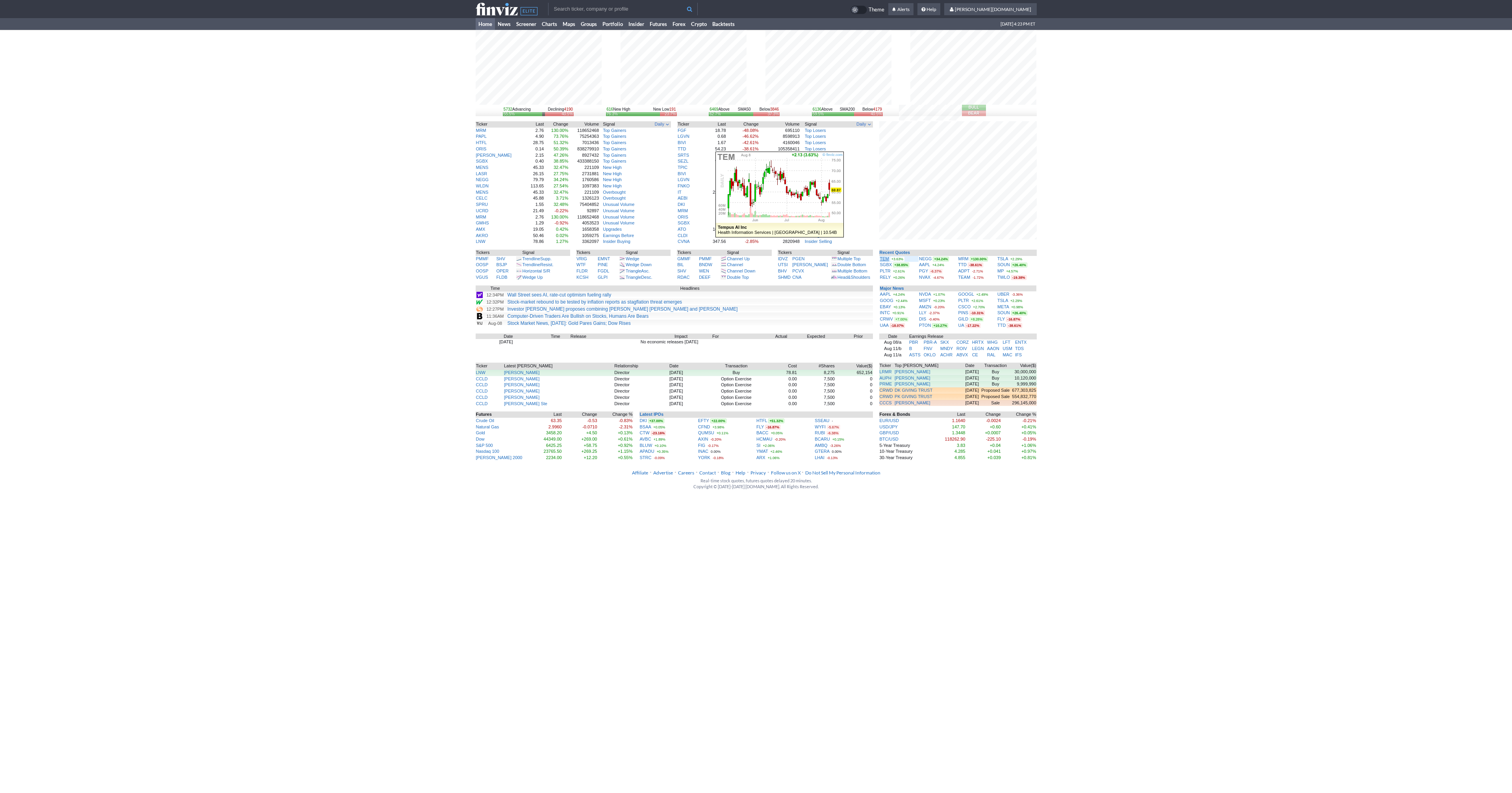
click at [884, 260] on link "TEM" at bounding box center [884, 259] width 9 height 5
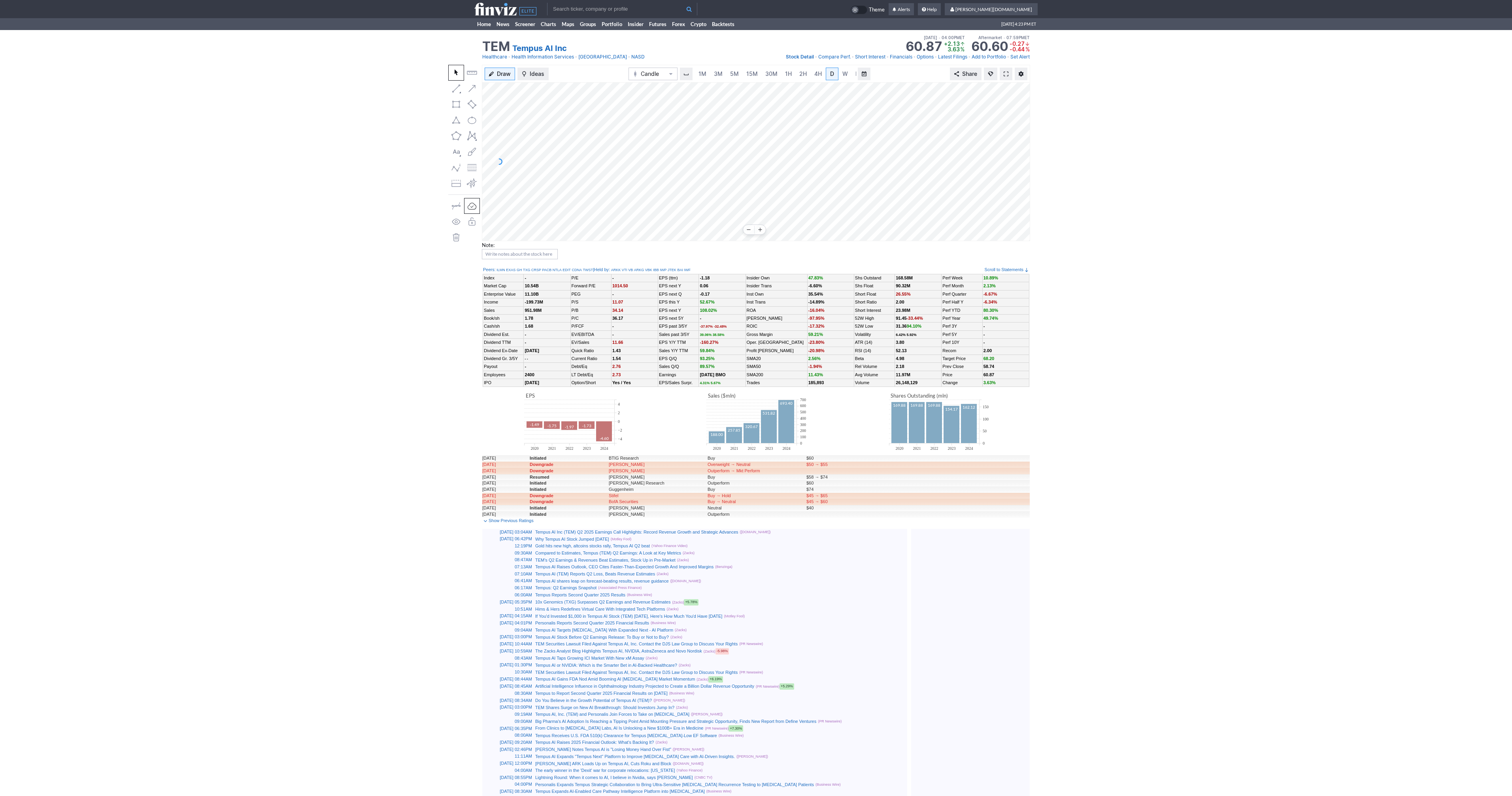
scroll to position [0, 8]
click at [1004, 74] on span at bounding box center [1006, 74] width 5 height 7
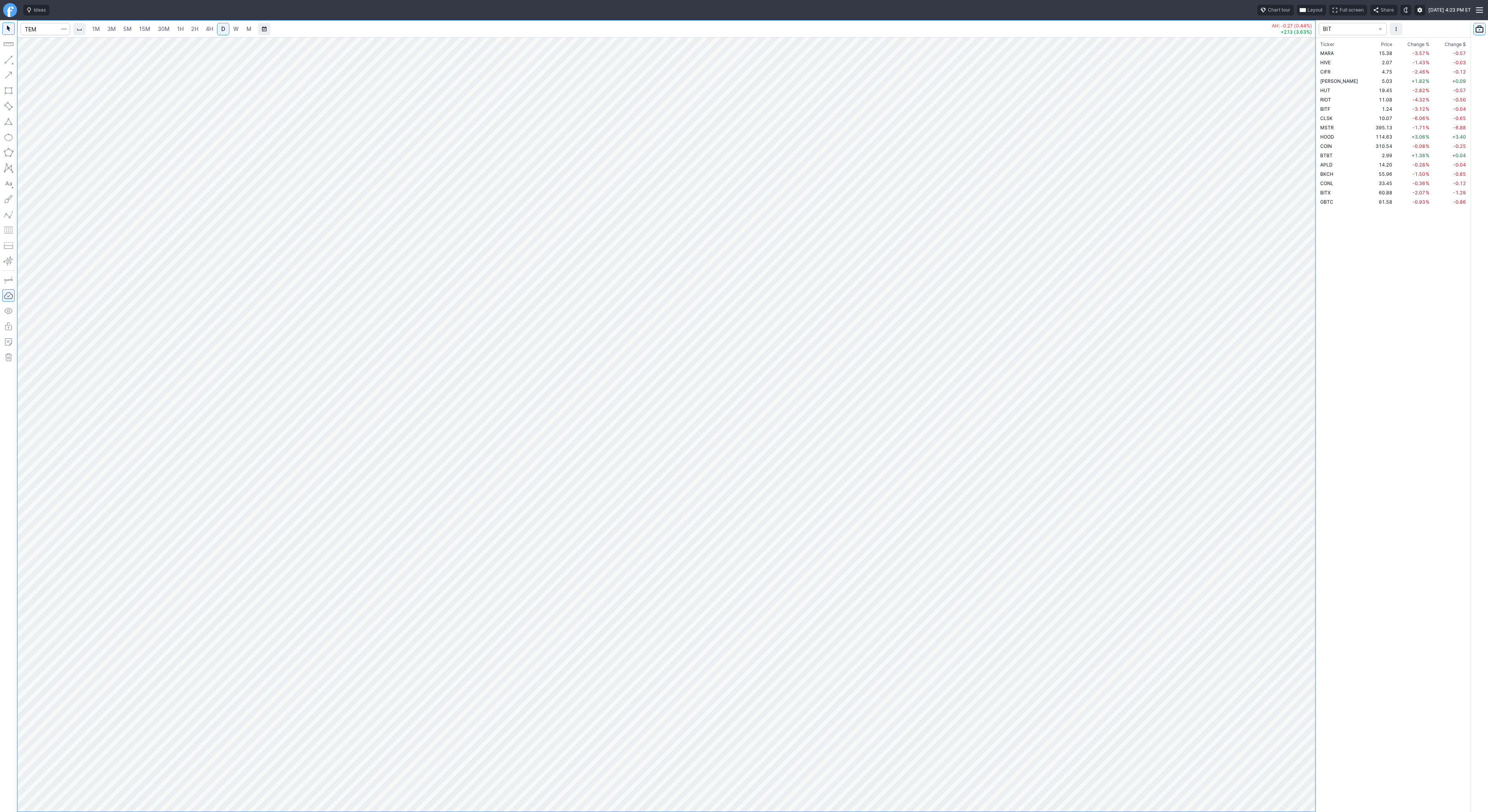
click at [237, 30] on span "W" at bounding box center [236, 29] width 6 height 6
click at [225, 29] on link "D" at bounding box center [222, 28] width 12 height 12
drag, startPoint x: 1304, startPoint y: 196, endPoint x: 1299, endPoint y: 441, distance: 245.1
click at [1309, 462] on div at bounding box center [1307, 422] width 16 height 755
click at [52, 30] on input "Search" at bounding box center [46, 28] width 50 height 12
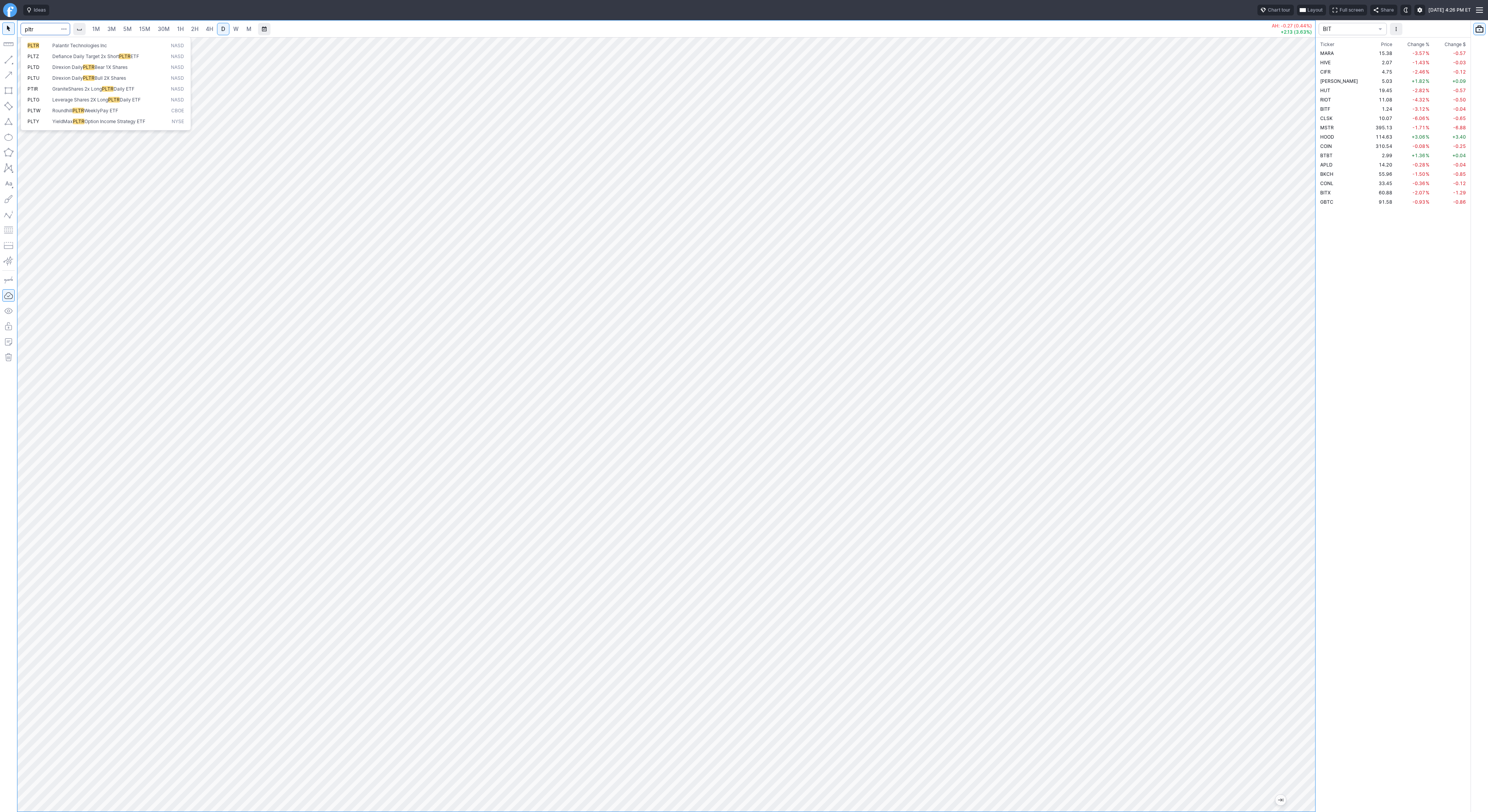
type input "pltr"
click at [209, 33] on link "4H" at bounding box center [209, 28] width 14 height 12
click at [30, 62] on span "Line" at bounding box center [45, 62] width 31 height 8
click at [37, 61] on span "Line" at bounding box center [45, 62] width 31 height 8
click at [10, 54] on button "button" at bounding box center [8, 59] width 12 height 12
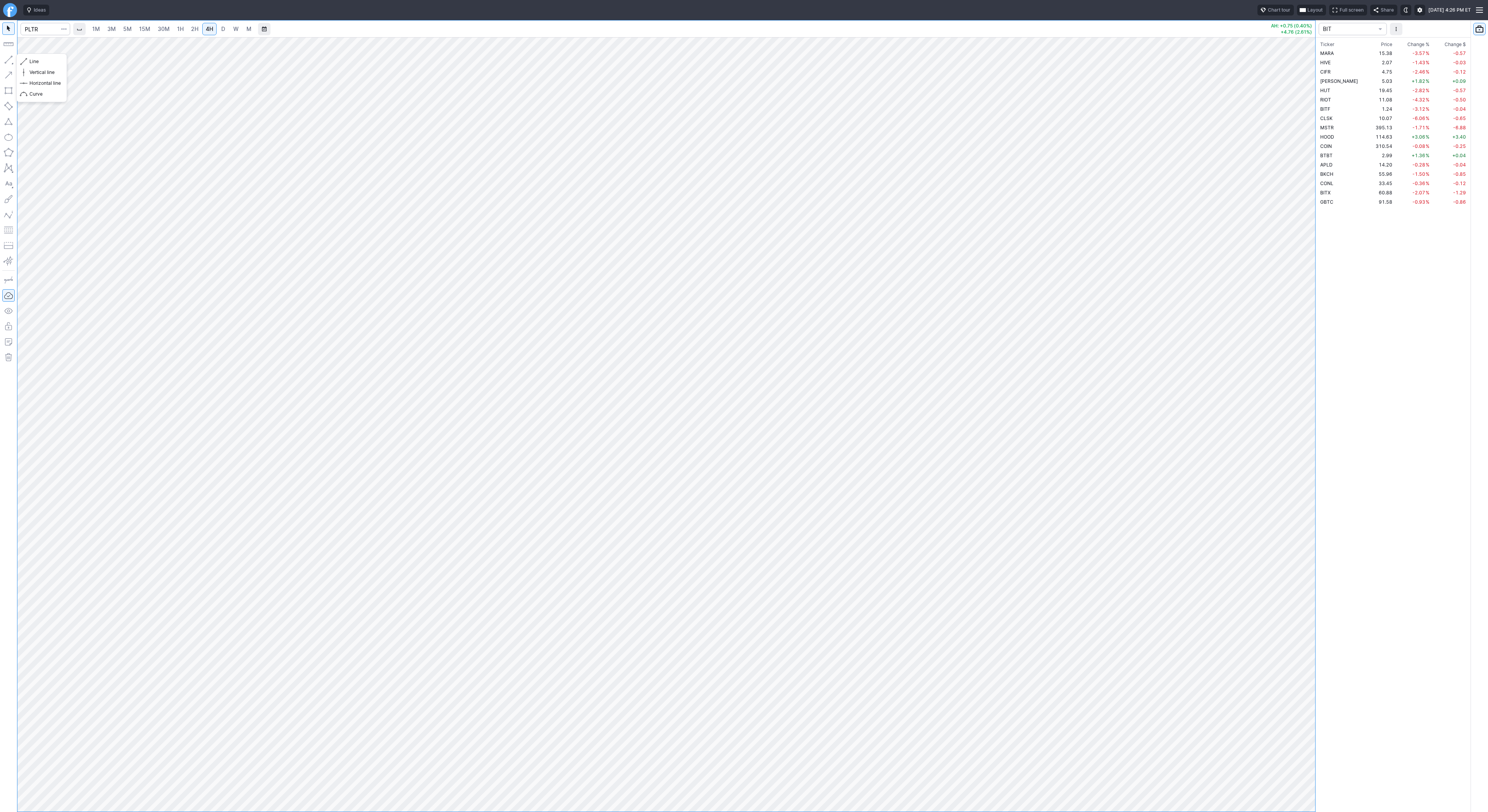
click at [6, 55] on button "button" at bounding box center [8, 59] width 12 height 12
click at [34, 60] on span "Line" at bounding box center [45, 62] width 31 height 8
click at [221, 27] on span "D" at bounding box center [223, 29] width 6 height 8
drag, startPoint x: 1329, startPoint y: 426, endPoint x: 1316, endPoint y: 517, distance: 91.9
click at [1316, 518] on div "1M 3M 5M 15M 30M 1H 2H 4H D W M AH: +0.75 (0.40%) +4.76 (2.61%) BIT Ticker Pric…" at bounding box center [744, 416] width 1488 height 792
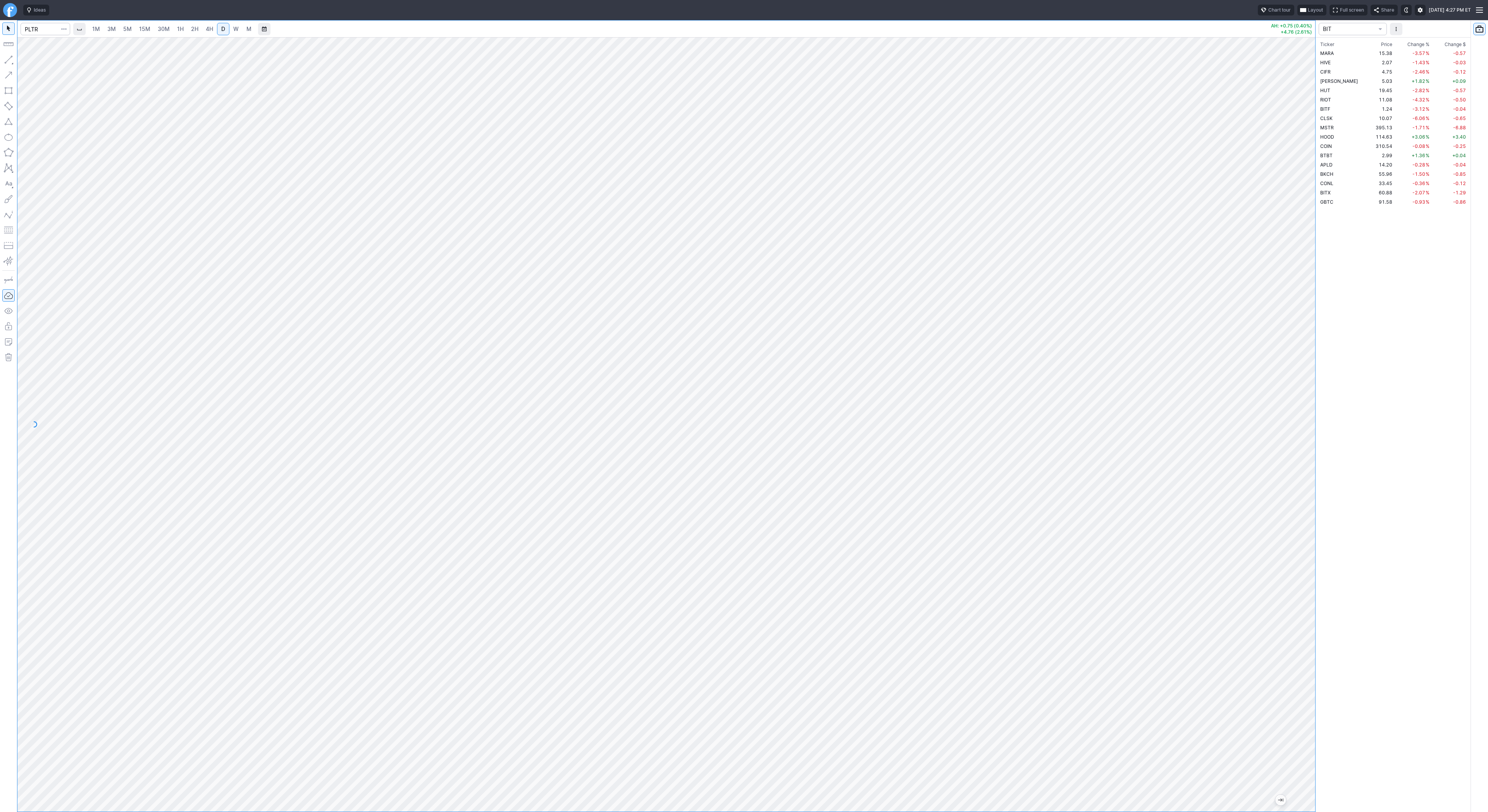
click at [237, 27] on span "W" at bounding box center [236, 29] width 6 height 6
click at [1296, 492] on div at bounding box center [667, 424] width 1298 height 774
click at [23, 61] on span "button" at bounding box center [25, 61] width 5 height 10
click at [225, 30] on link "D" at bounding box center [222, 28] width 12 height 12
click at [1275, 546] on div at bounding box center [667, 424] width 1298 height 774
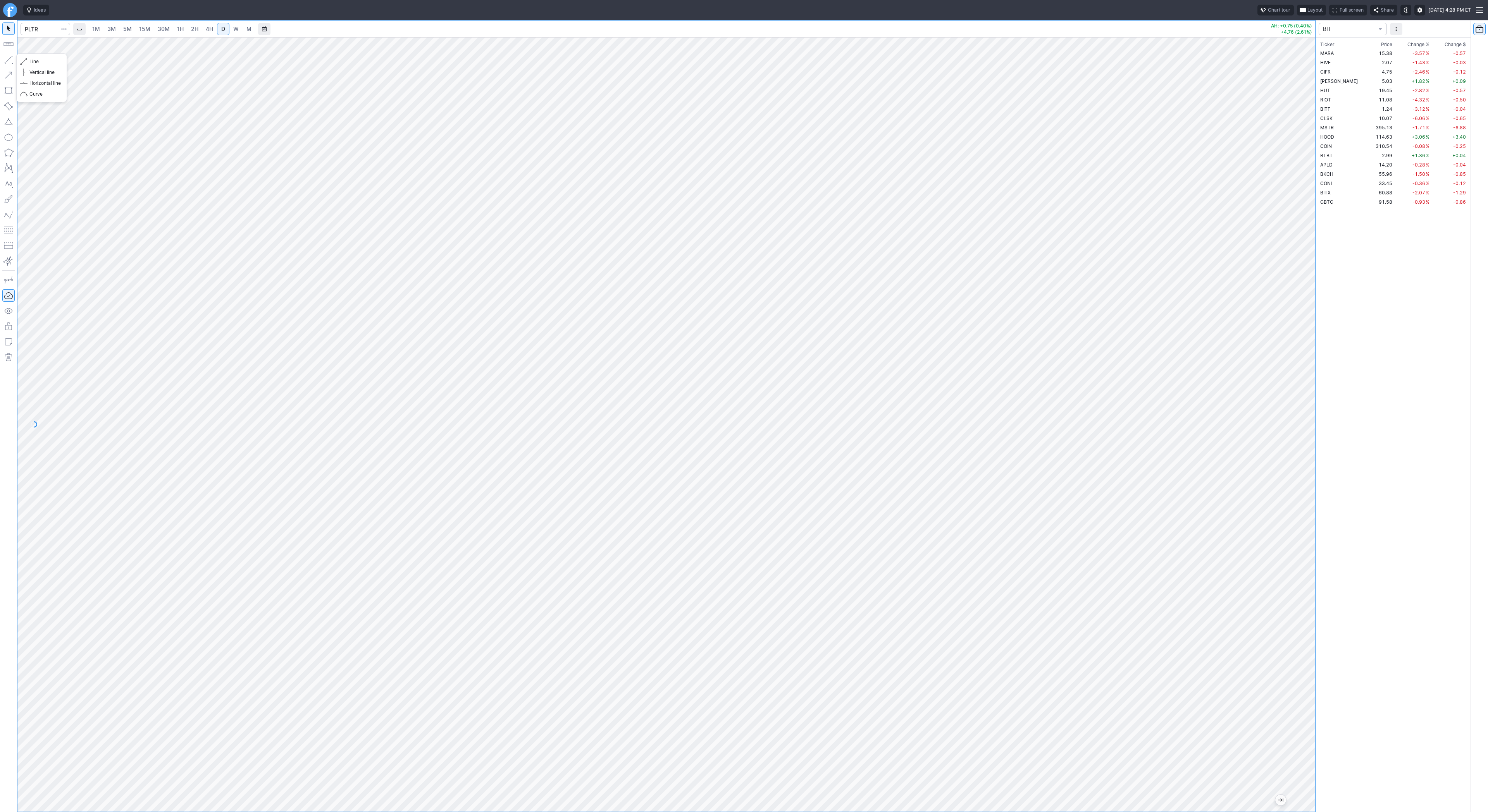
click at [6, 60] on button "button" at bounding box center [8, 59] width 12 height 12
click at [236, 30] on span "W" at bounding box center [236, 29] width 6 height 6
drag, startPoint x: 1309, startPoint y: 237, endPoint x: 1329, endPoint y: 394, distance: 158.3
click at [1331, 398] on div "1M 3M 5M 15M 30M 1H 2H 4H D W M AH: +0.75 (0.40%) +4.76 (2.61%) BIT Ticker Pric…" at bounding box center [744, 416] width 1488 height 792
click at [217, 28] on link "D" at bounding box center [222, 28] width 12 height 12
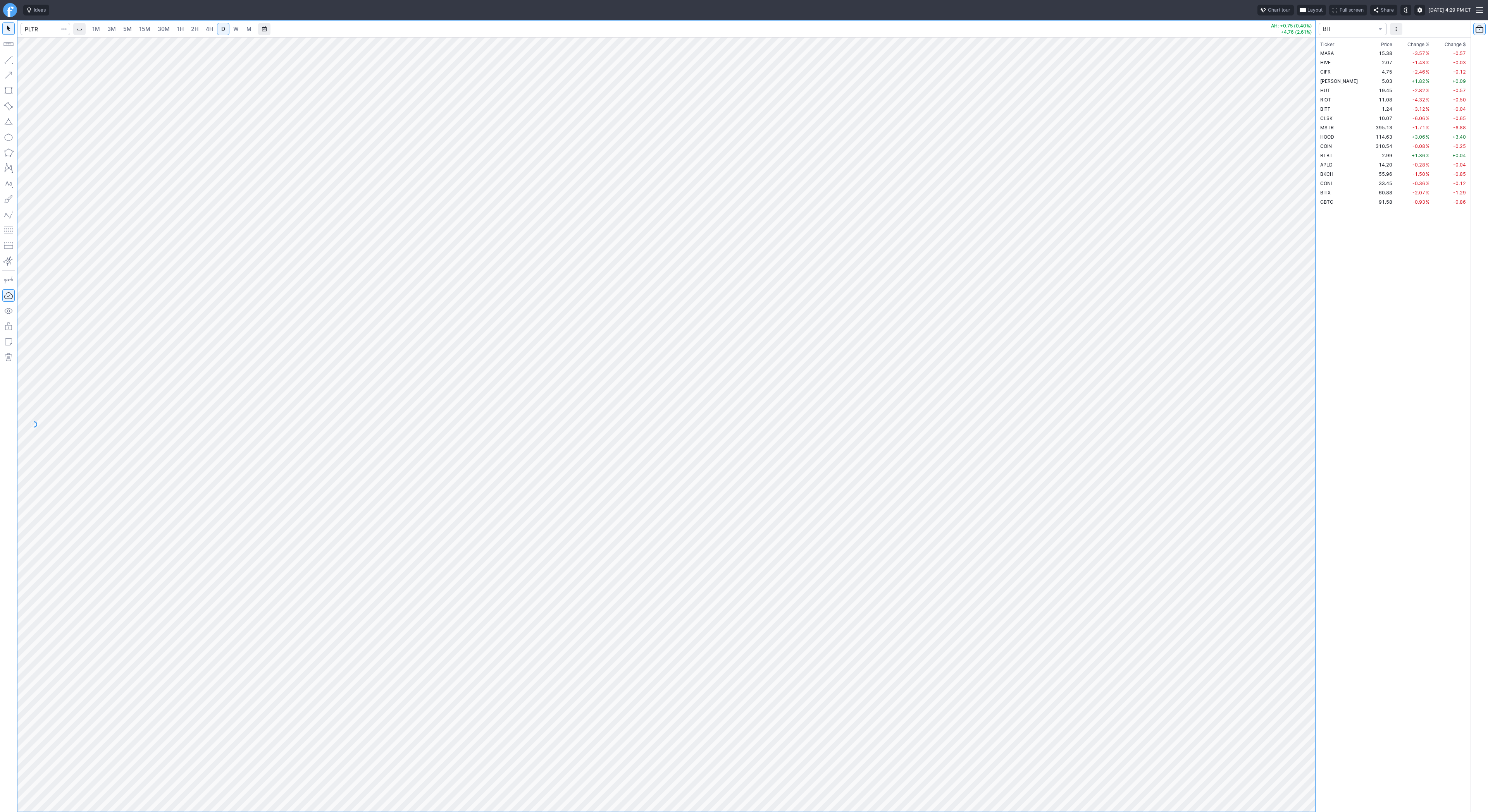
click at [236, 27] on span "W" at bounding box center [236, 29] width 6 height 6
click at [56, 33] on input "Search" at bounding box center [46, 28] width 50 height 12
type input "amd"
click at [34, 63] on span "Line" at bounding box center [45, 62] width 31 height 8
click at [11, 60] on button "button" at bounding box center [8, 59] width 12 height 12
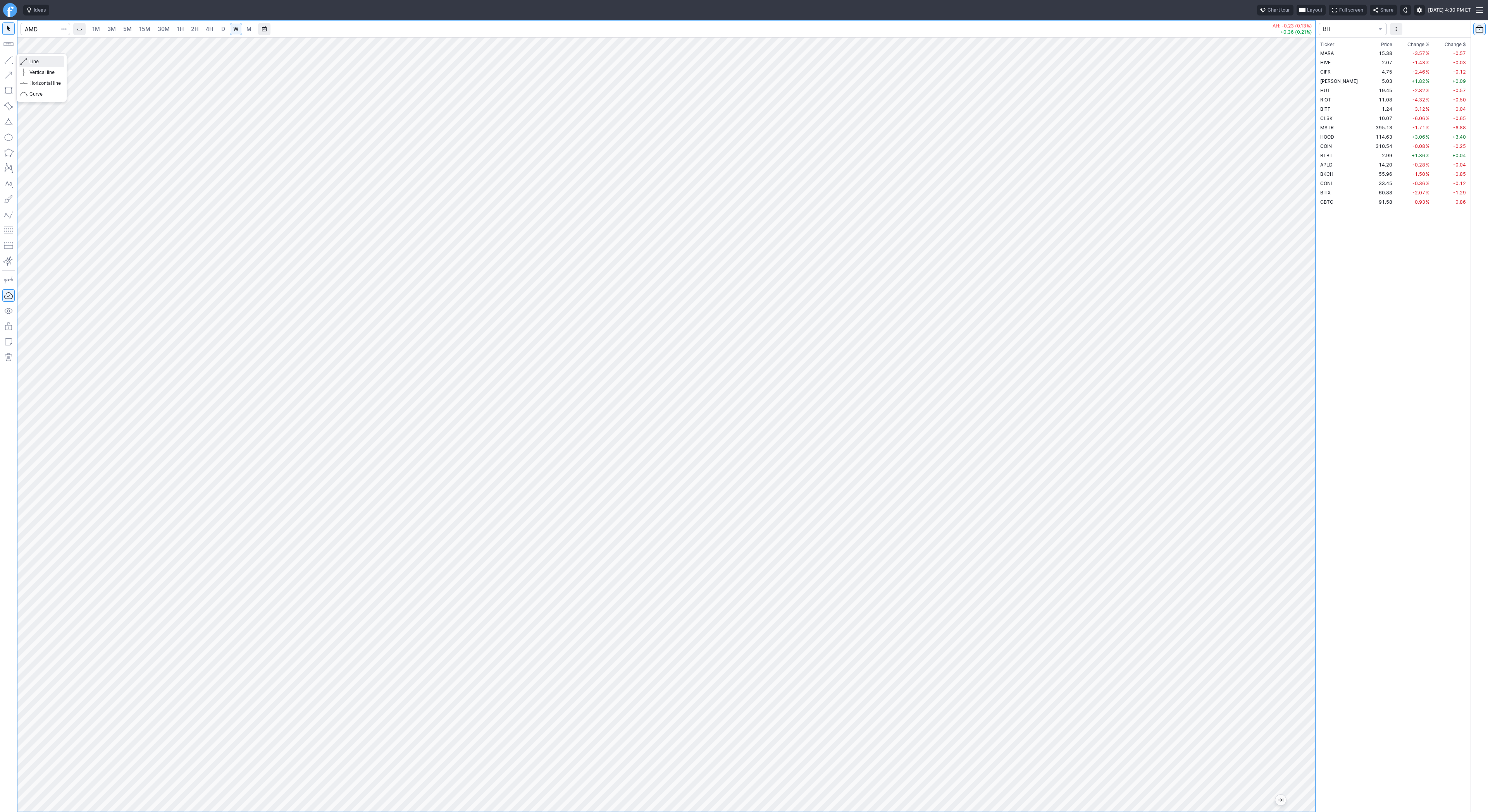
click at [35, 62] on span "Line" at bounding box center [45, 62] width 31 height 8
click at [8, 57] on button "button" at bounding box center [8, 59] width 12 height 12
click at [6, 59] on button "button" at bounding box center [8, 59] width 12 height 12
click at [14, 62] on button "button" at bounding box center [8, 59] width 12 height 12
click at [9, 58] on button "button" at bounding box center [8, 59] width 12 height 12
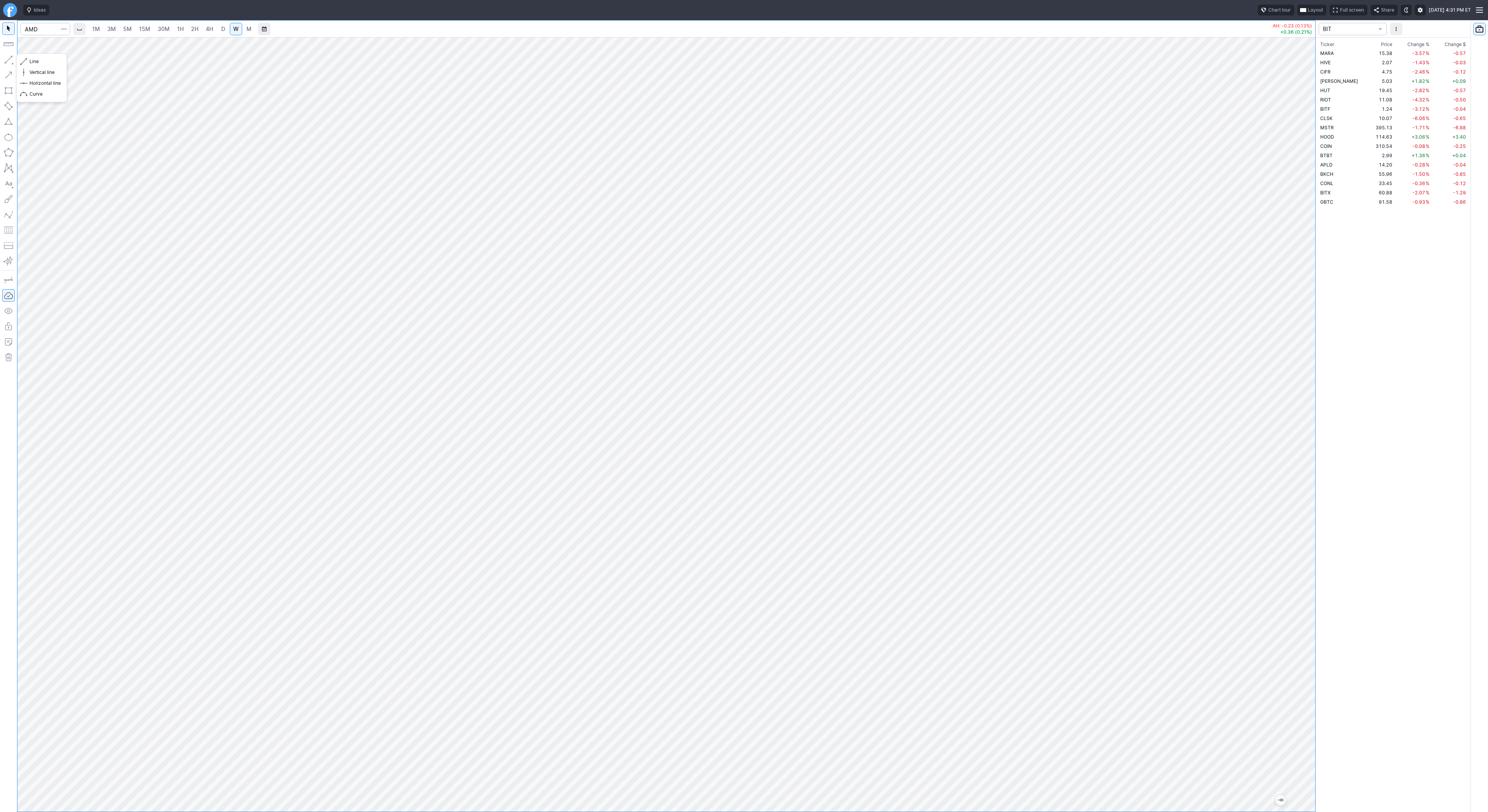
click at [6, 61] on button "button" at bounding box center [8, 59] width 12 height 12
drag, startPoint x: 12, startPoint y: 57, endPoint x: 29, endPoint y: 90, distance: 37.1
click at [12, 59] on button "button" at bounding box center [8, 59] width 12 height 12
drag, startPoint x: 5, startPoint y: 57, endPoint x: 11, endPoint y: 71, distance: 15.2
click at [5, 59] on button "button" at bounding box center [8, 59] width 12 height 12
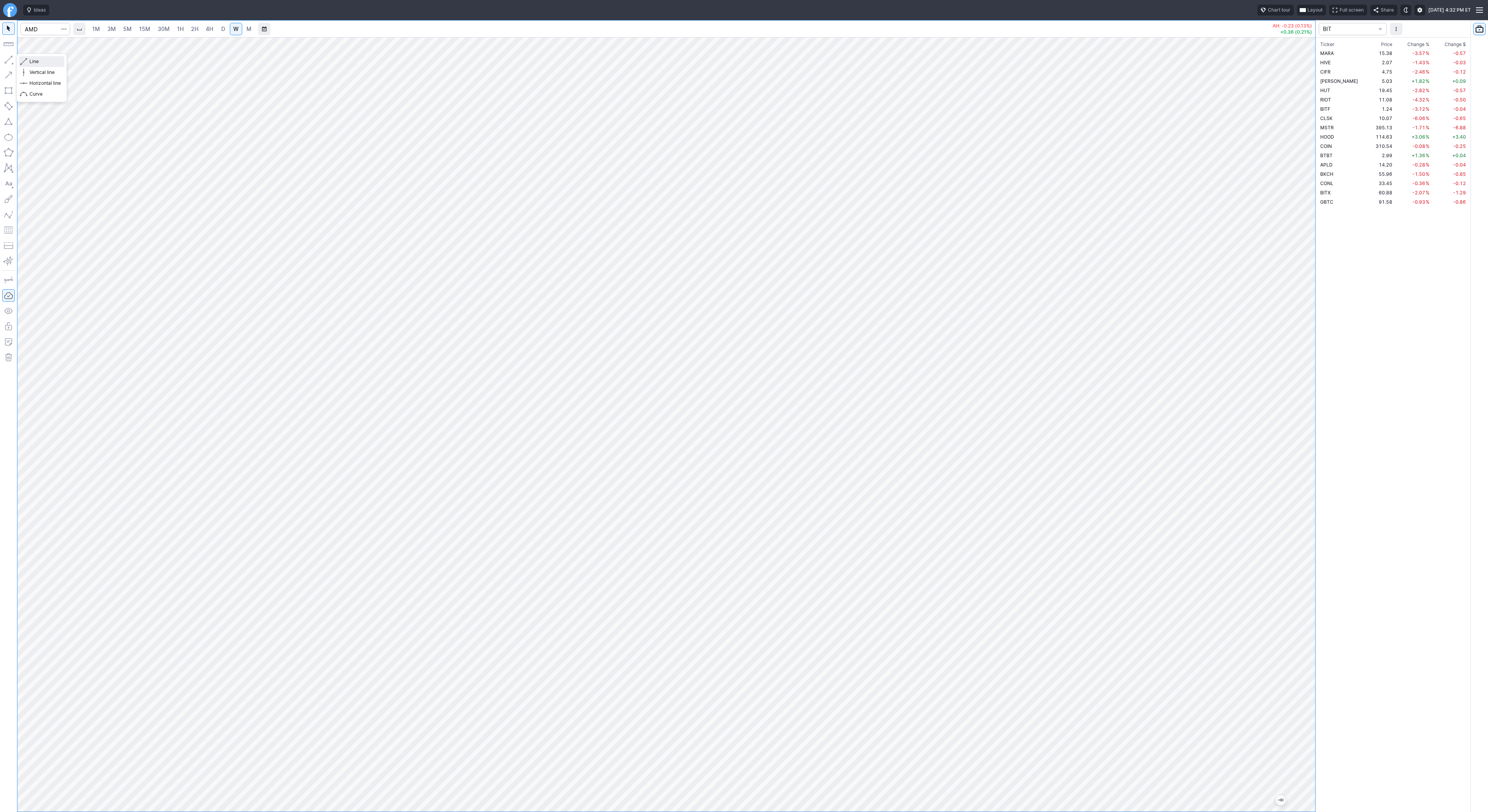
click at [41, 64] on span "Line" at bounding box center [45, 62] width 31 height 8
click at [7, 61] on button "button" at bounding box center [8, 59] width 12 height 12
drag, startPoint x: 10, startPoint y: 60, endPoint x: 31, endPoint y: 89, distance: 35.8
click at [10, 60] on button "button" at bounding box center [8, 59] width 12 height 12
click at [11, 61] on button "button" at bounding box center [8, 59] width 12 height 12
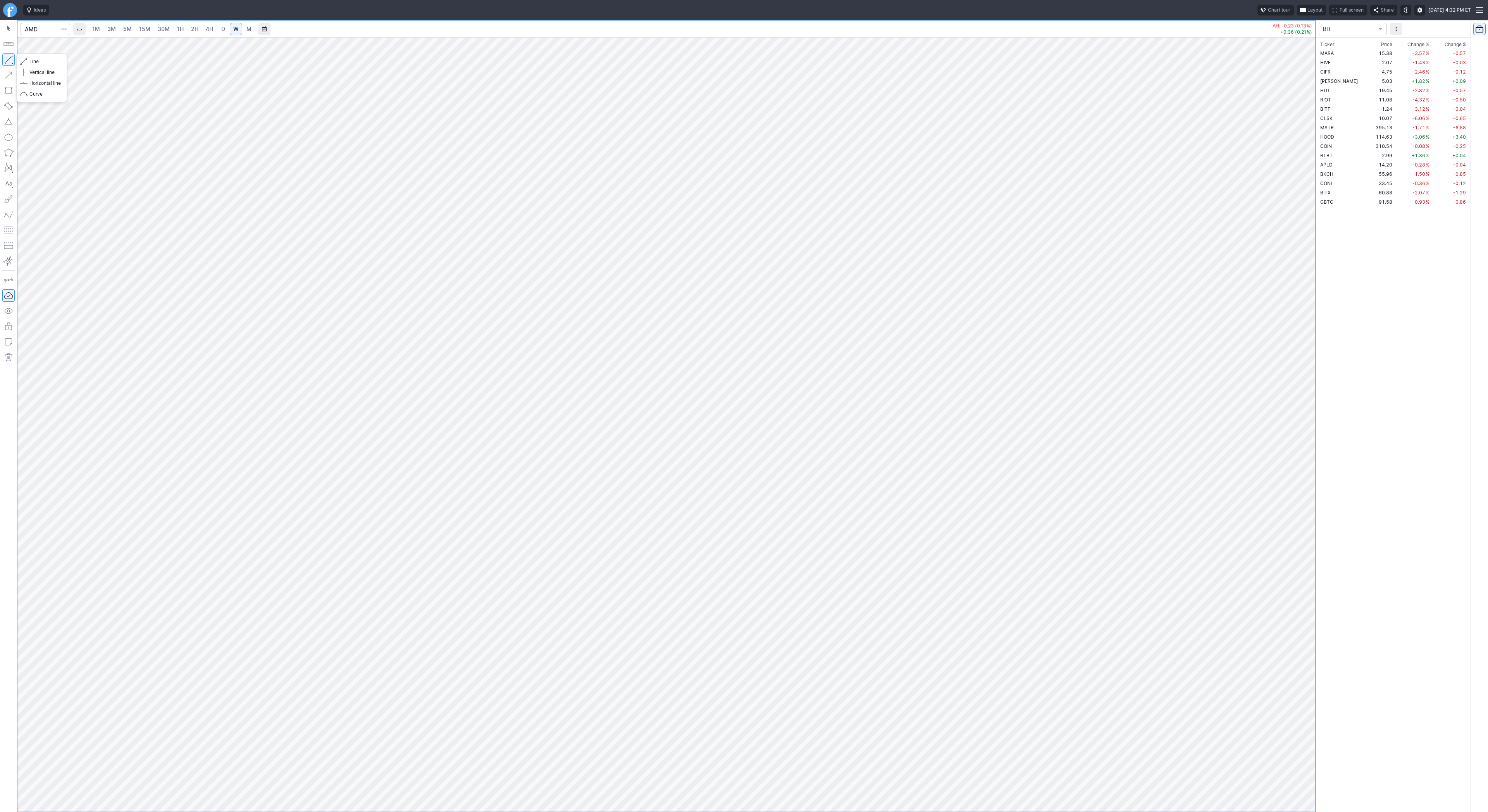
click at [5, 56] on button "button" at bounding box center [8, 59] width 12 height 12
click at [34, 31] on input "Search" at bounding box center [46, 28] width 50 height 12
type input "nvda"
drag, startPoint x: 1310, startPoint y: 581, endPoint x: 1300, endPoint y: 637, distance: 56.9
click at [1307, 641] on div at bounding box center [1307, 422] width 16 height 755
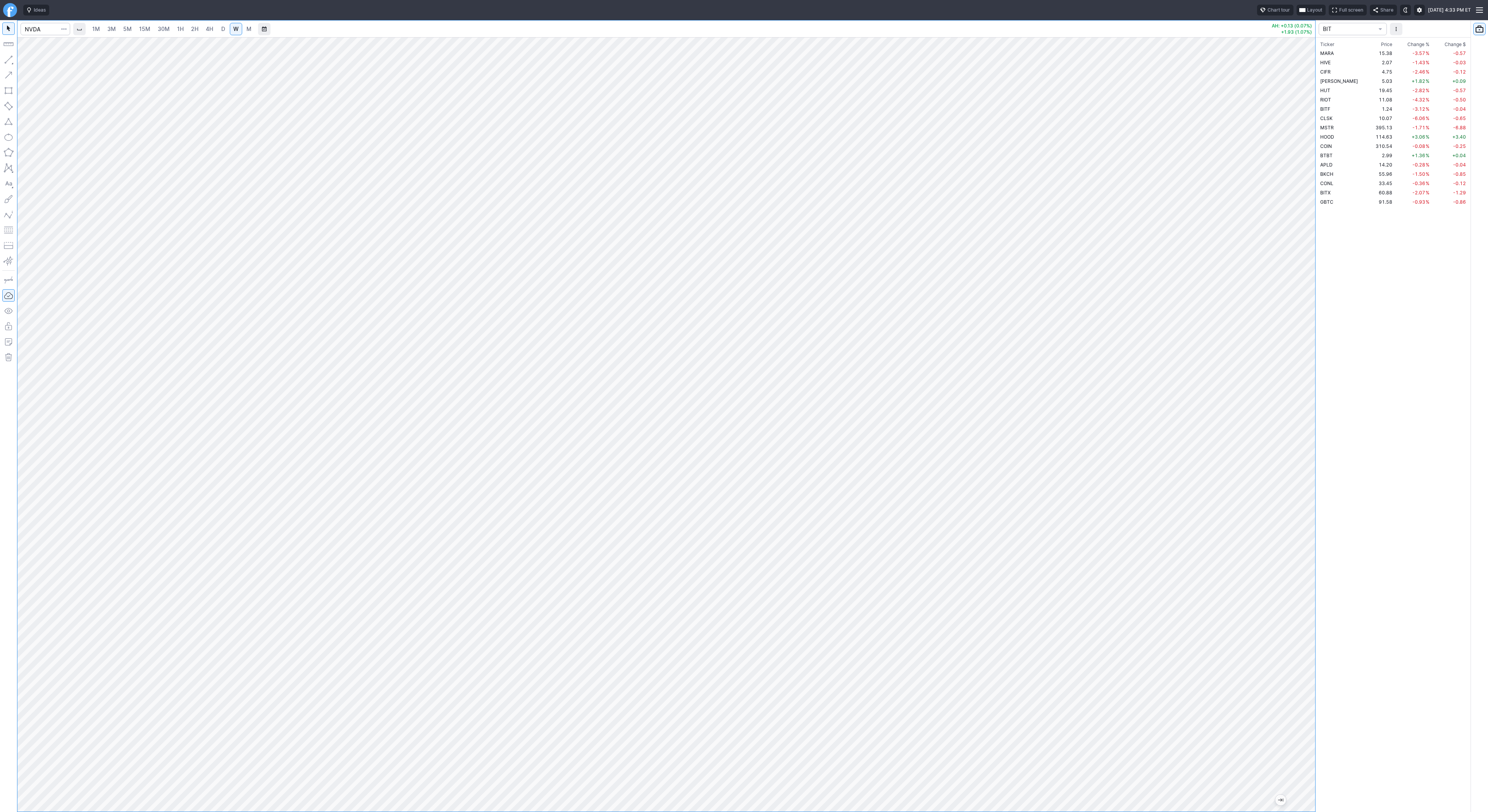
drag, startPoint x: 1306, startPoint y: 476, endPoint x: 1304, endPoint y: 522, distance: 46.0
click at [1304, 522] on div at bounding box center [1307, 422] width 16 height 755
click at [40, 63] on span "Line" at bounding box center [45, 62] width 31 height 8
click at [34, 64] on span "Line" at bounding box center [45, 62] width 31 height 8
click at [5, 60] on button "button" at bounding box center [8, 59] width 12 height 12
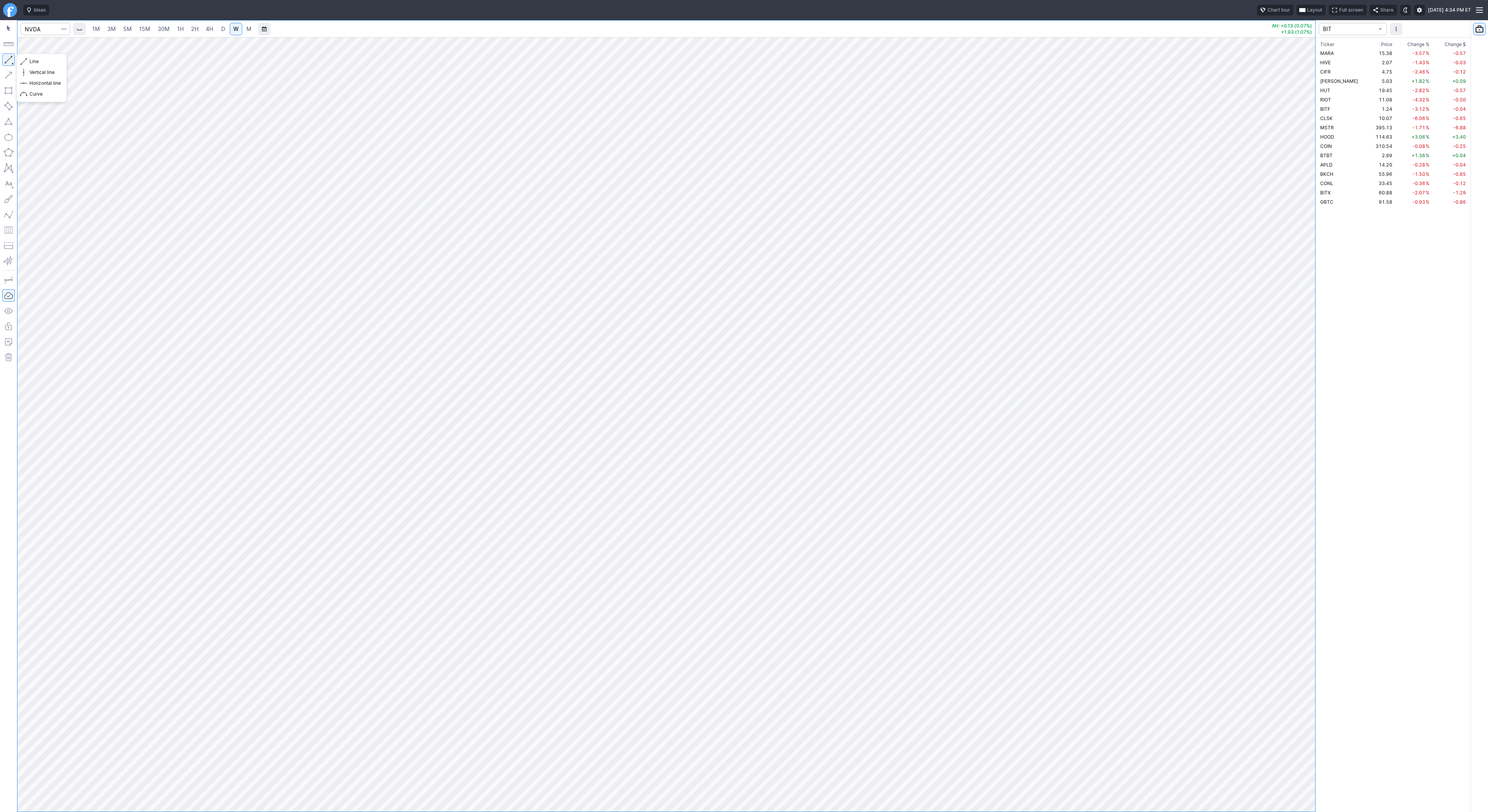
click at [6, 60] on button "button" at bounding box center [8, 59] width 12 height 12
click at [5, 57] on button "button" at bounding box center [8, 59] width 12 height 12
click at [10, 60] on button "button" at bounding box center [8, 59] width 12 height 12
click at [39, 64] on span "Line" at bounding box center [45, 62] width 31 height 8
drag, startPoint x: 10, startPoint y: 60, endPoint x: 37, endPoint y: 87, distance: 38.2
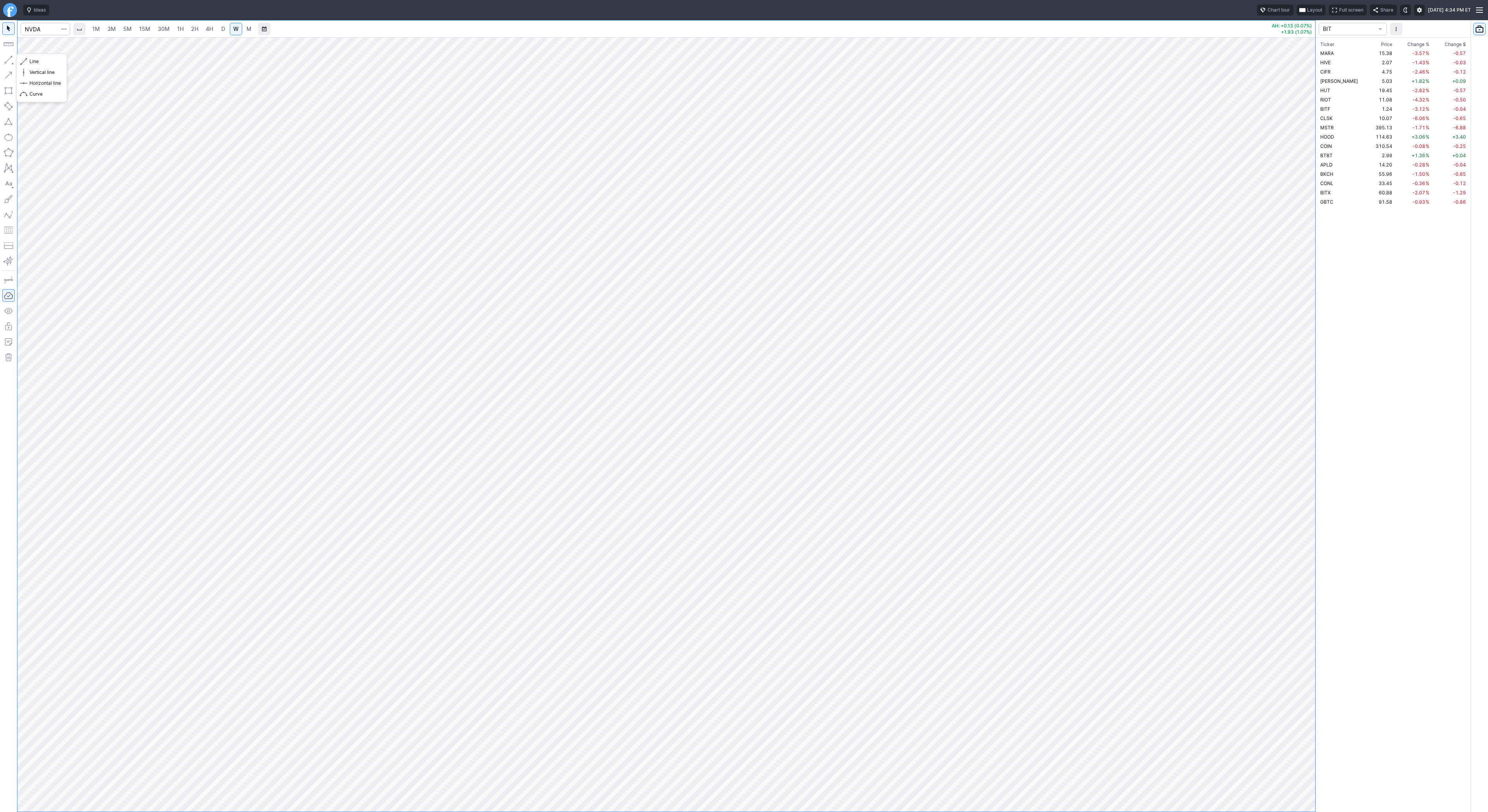
click at [10, 60] on button "button" at bounding box center [8, 59] width 12 height 12
click at [221, 30] on span "D" at bounding box center [223, 29] width 4 height 6
click at [35, 60] on span "Line" at bounding box center [45, 62] width 31 height 8
click at [10, 63] on button "button" at bounding box center [8, 59] width 12 height 12
drag, startPoint x: 10, startPoint y: 62, endPoint x: 10, endPoint y: 81, distance: 19.0
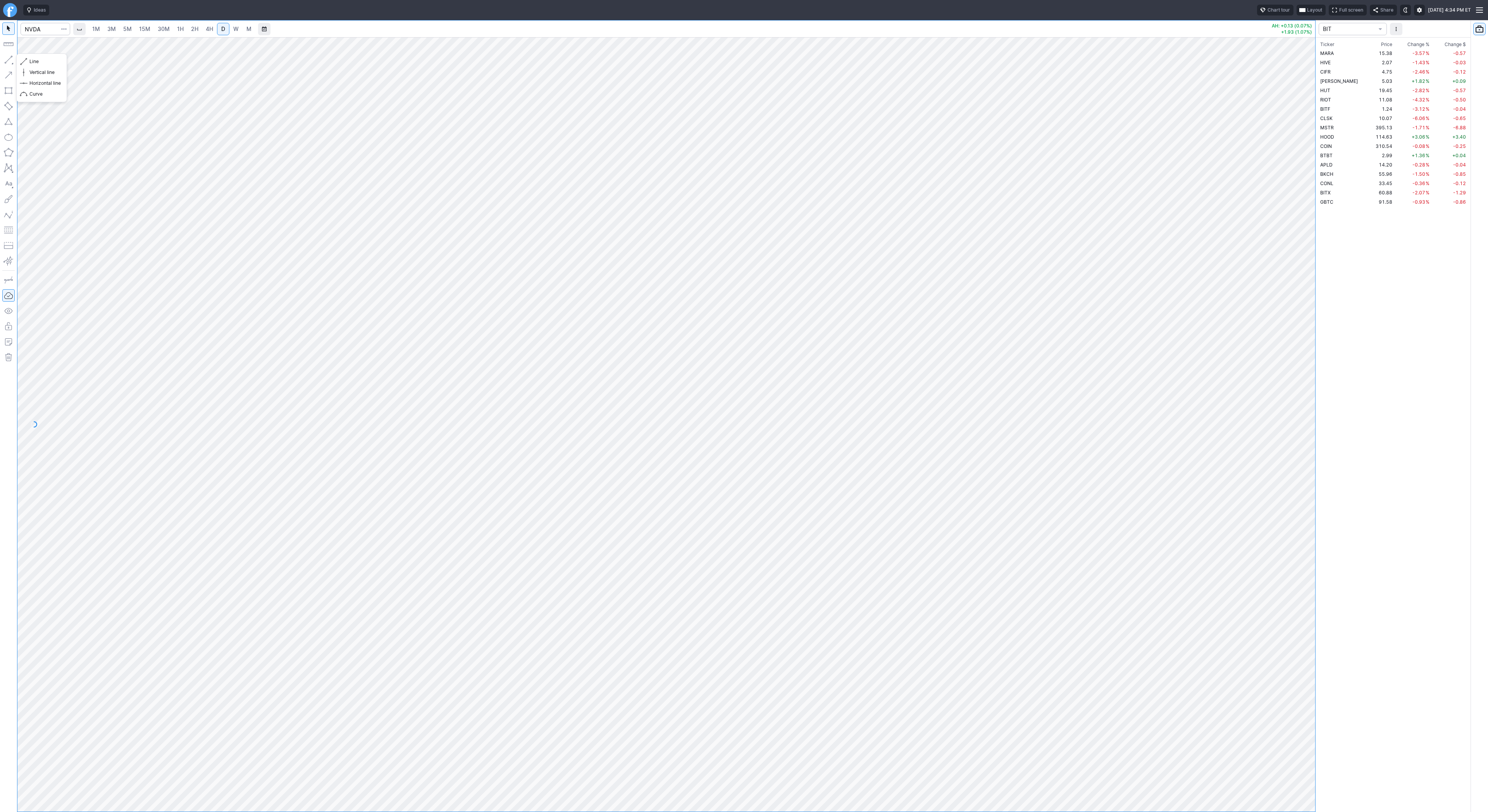
click at [10, 62] on button "button" at bounding box center [8, 59] width 12 height 12
drag, startPoint x: 7, startPoint y: 56, endPoint x: 34, endPoint y: 94, distance: 46.6
click at [7, 58] on button "button" at bounding box center [8, 59] width 12 height 12
click at [1292, 250] on div at bounding box center [667, 424] width 1298 height 774
click at [8, 60] on button "button" at bounding box center [8, 59] width 12 height 12
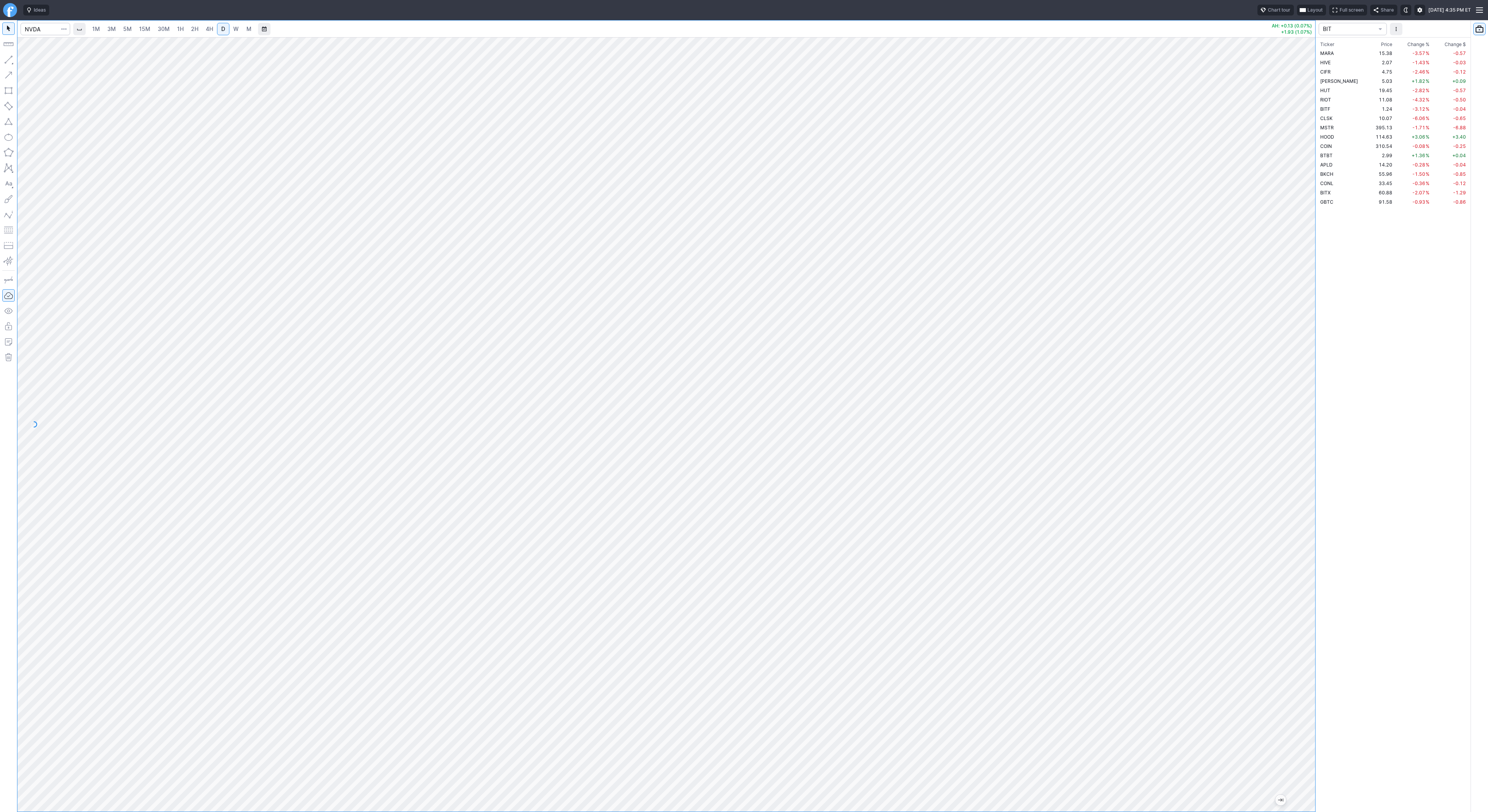
click at [235, 24] on link "W" at bounding box center [235, 28] width 12 height 12
click at [51, 32] on input "Search" at bounding box center [46, 28] width 50 height 12
type input "bbai"
click at [1296, 694] on div at bounding box center [667, 424] width 1298 height 774
